Goal: Transaction & Acquisition: Download file/media

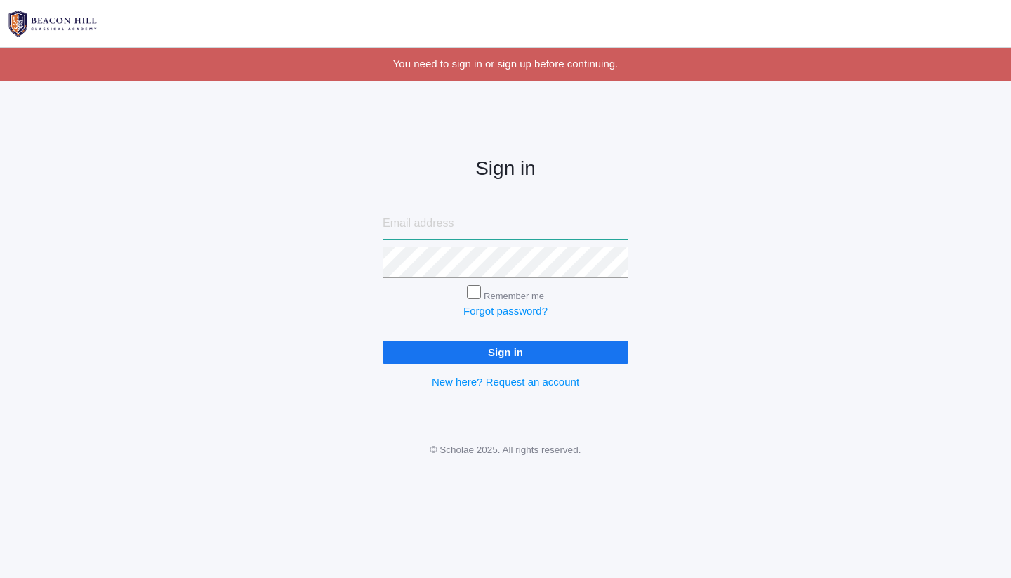
type input "[EMAIL_ADDRESS][DOMAIN_NAME]"
click at [476, 285] on input "Remember me" at bounding box center [474, 292] width 14 height 14
checkbox input "true"
click at [480, 358] on input "Sign in" at bounding box center [506, 352] width 246 height 23
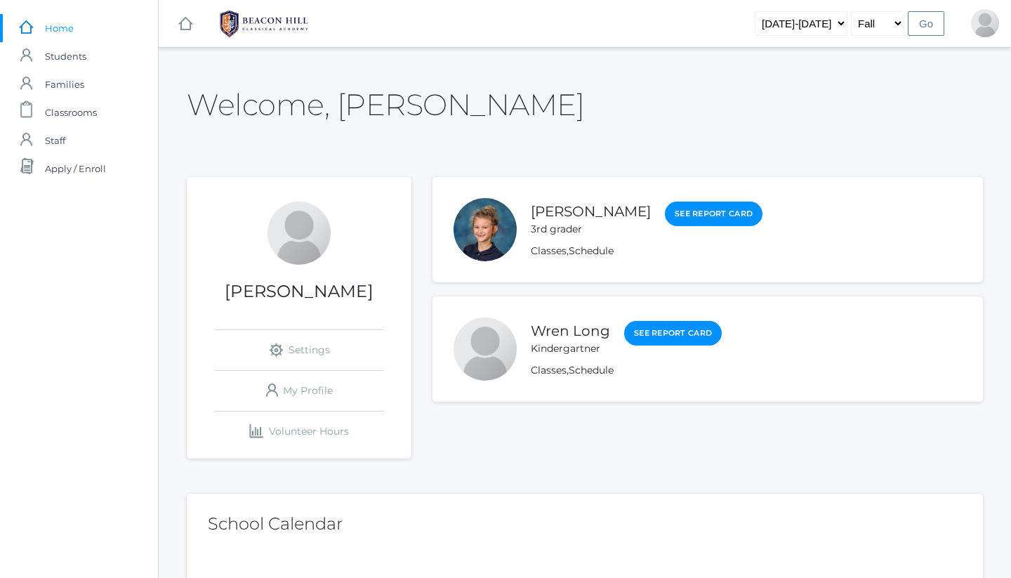
click at [506, 230] on div at bounding box center [485, 229] width 63 height 63
click at [547, 216] on link "[PERSON_NAME]" at bounding box center [591, 212] width 120 height 18
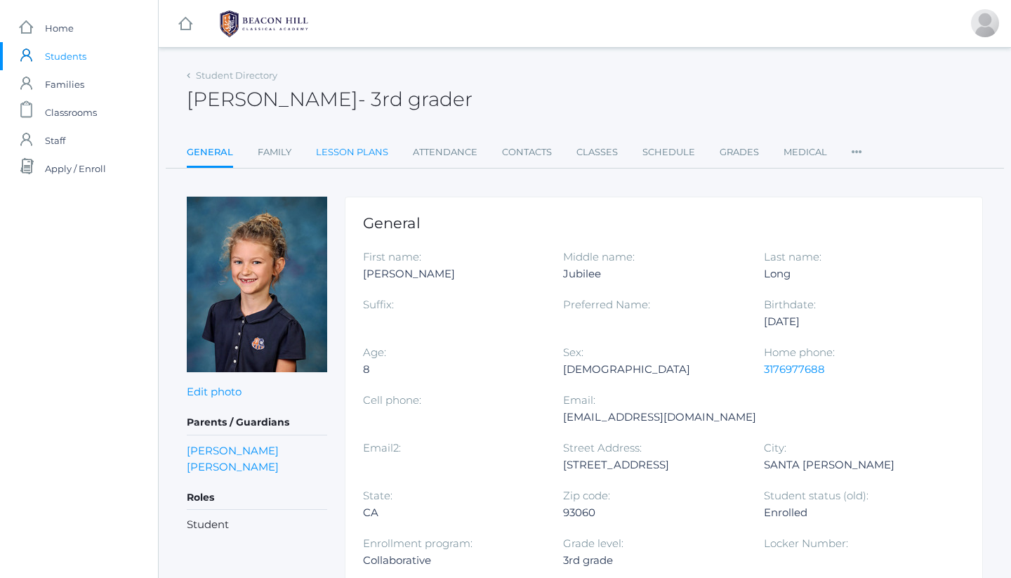
click at [355, 157] on link "Lesson Plans" at bounding box center [352, 152] width 72 height 28
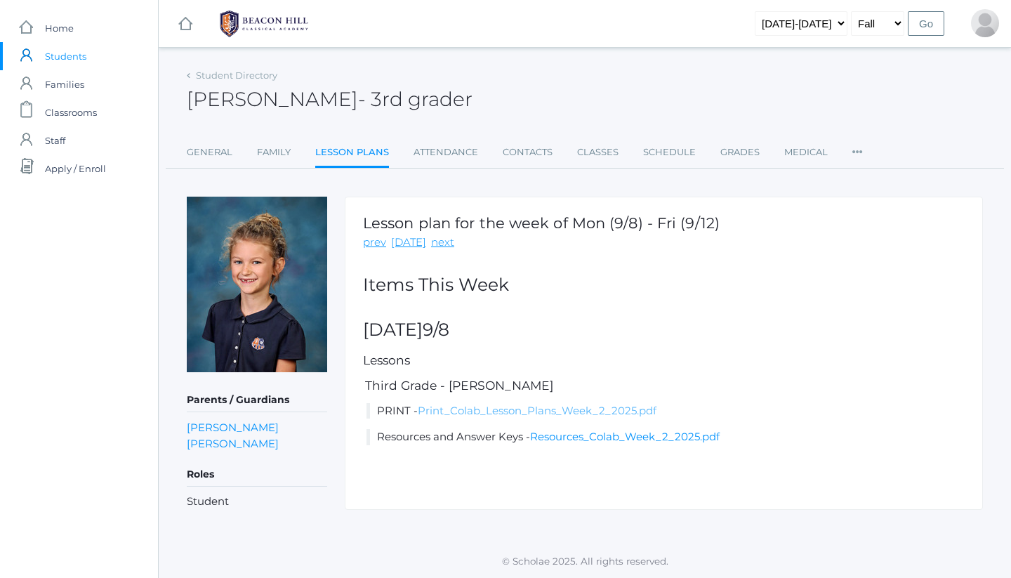
click at [554, 407] on link "Print_Colab_Lesson_Plans_Week_2_2025.pdf" at bounding box center [537, 410] width 239 height 13
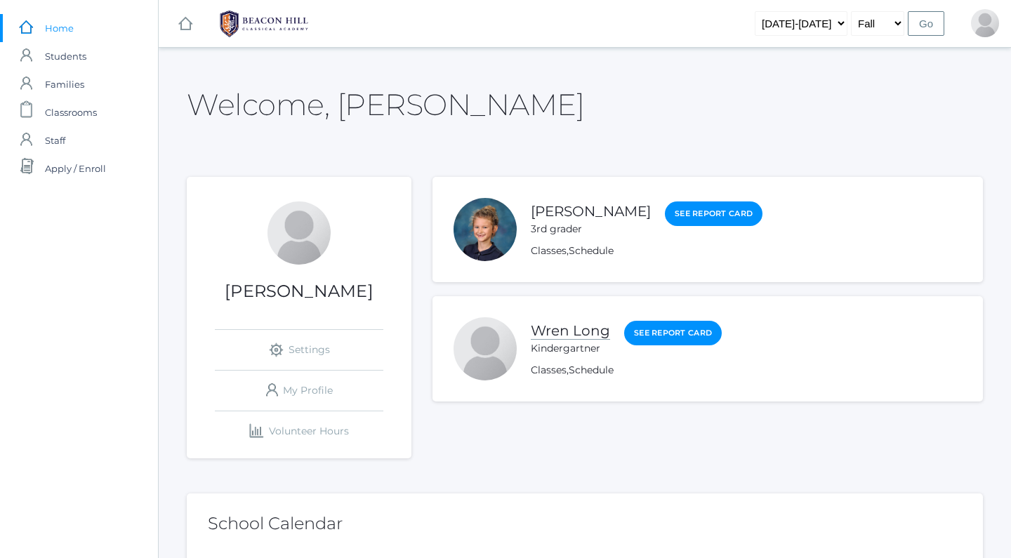
click at [589, 330] on link "Wren Long" at bounding box center [570, 331] width 79 height 18
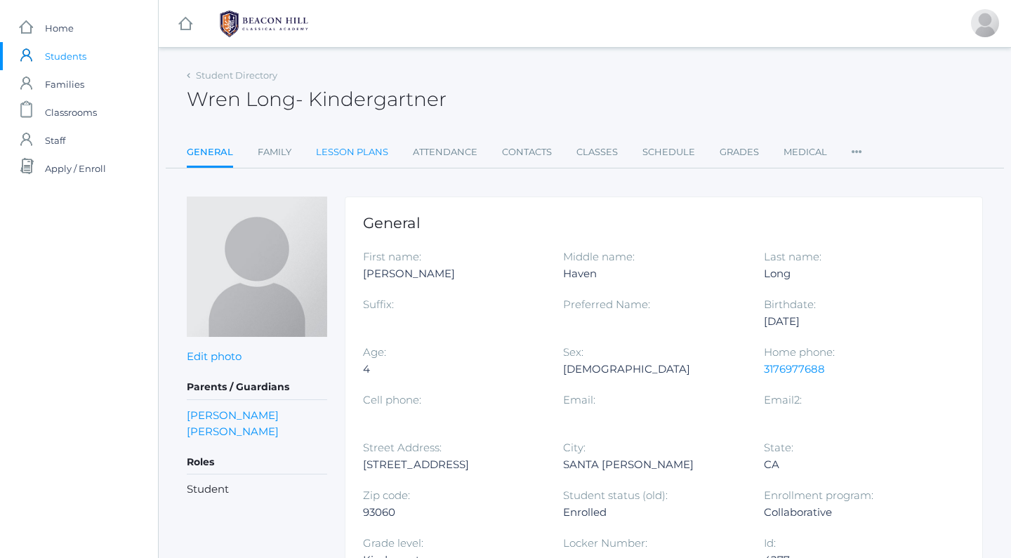
click at [343, 155] on link "Lesson Plans" at bounding box center [352, 152] width 72 height 28
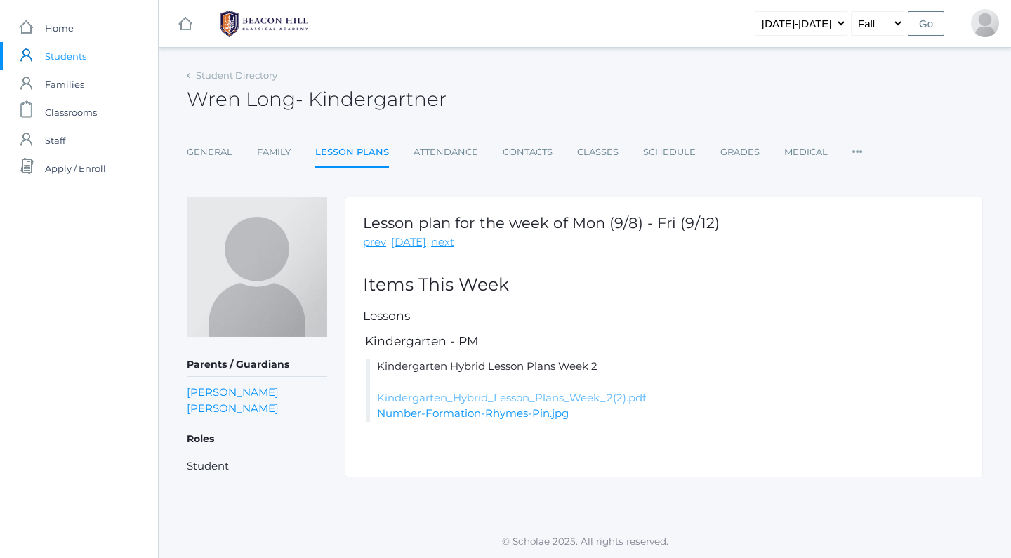
click at [465, 395] on link "Kindergarten_Hybrid_Lesson_Plans_Week_2(2).pdf" at bounding box center [511, 397] width 269 height 13
